Goal: Task Accomplishment & Management: Manage account settings

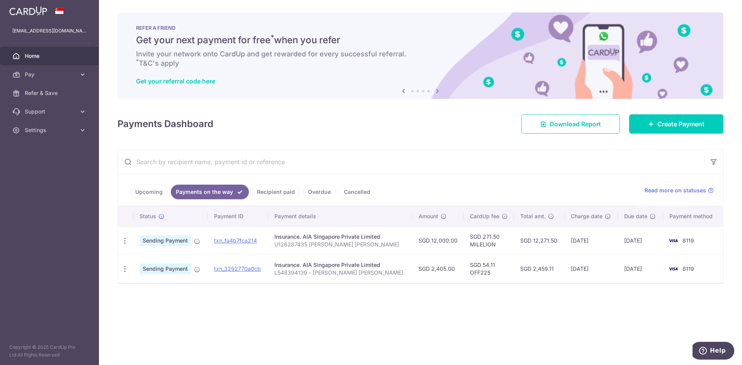
click at [232, 195] on link "Payments on the way" at bounding box center [210, 192] width 78 height 15
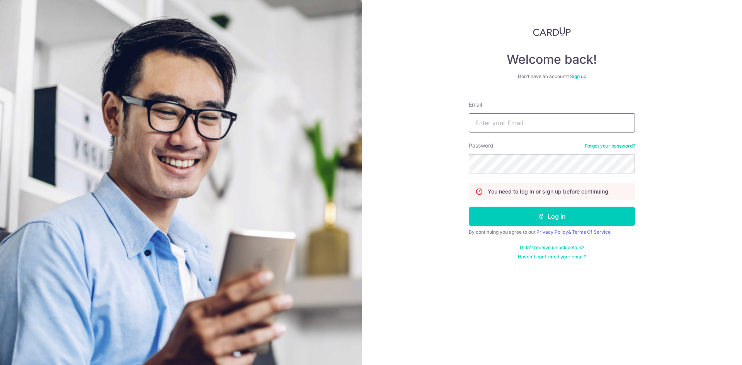
click at [528, 122] on input "Email" at bounding box center [552, 122] width 166 height 19
